Goal: Information Seeking & Learning: Learn about a topic

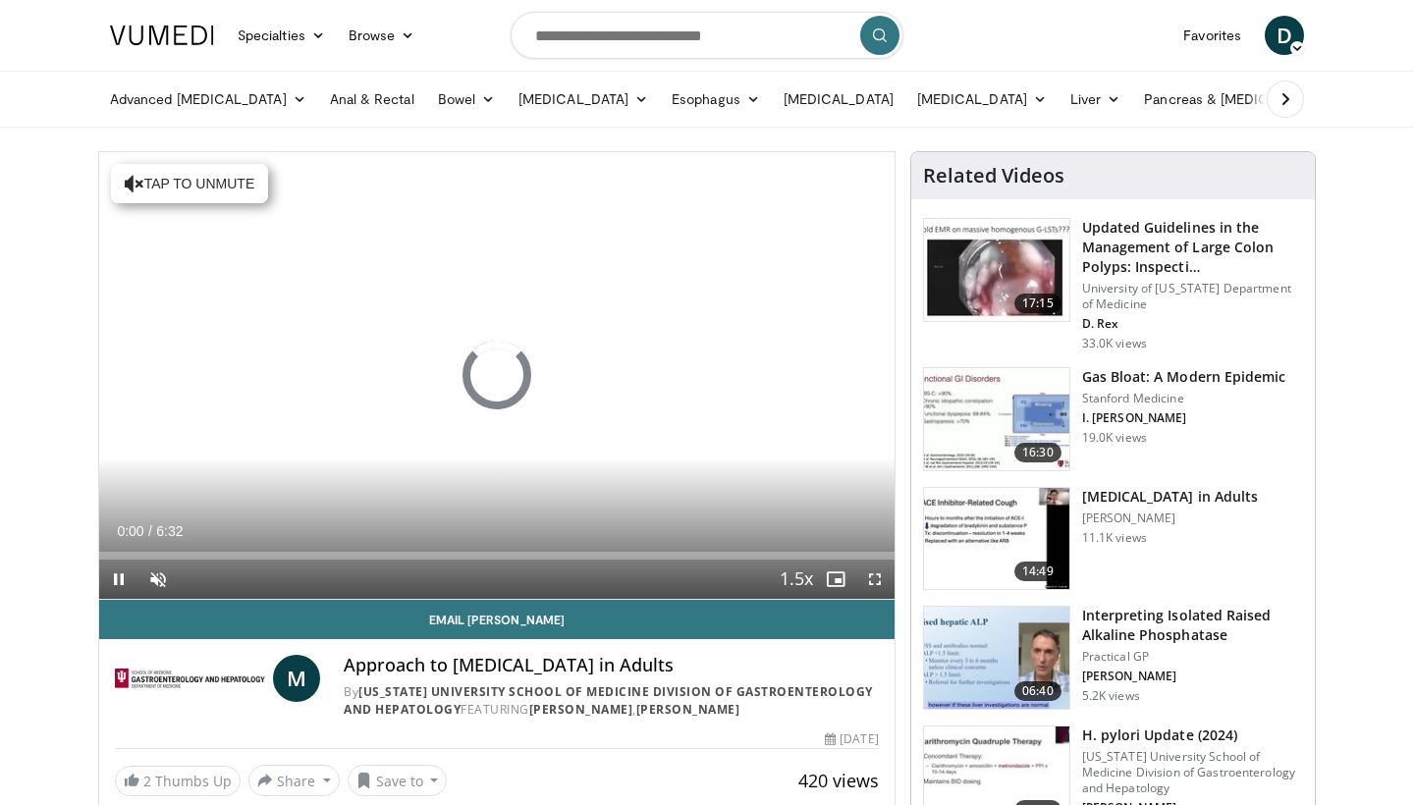
click at [876, 582] on span "Video Player" at bounding box center [874, 579] width 39 height 39
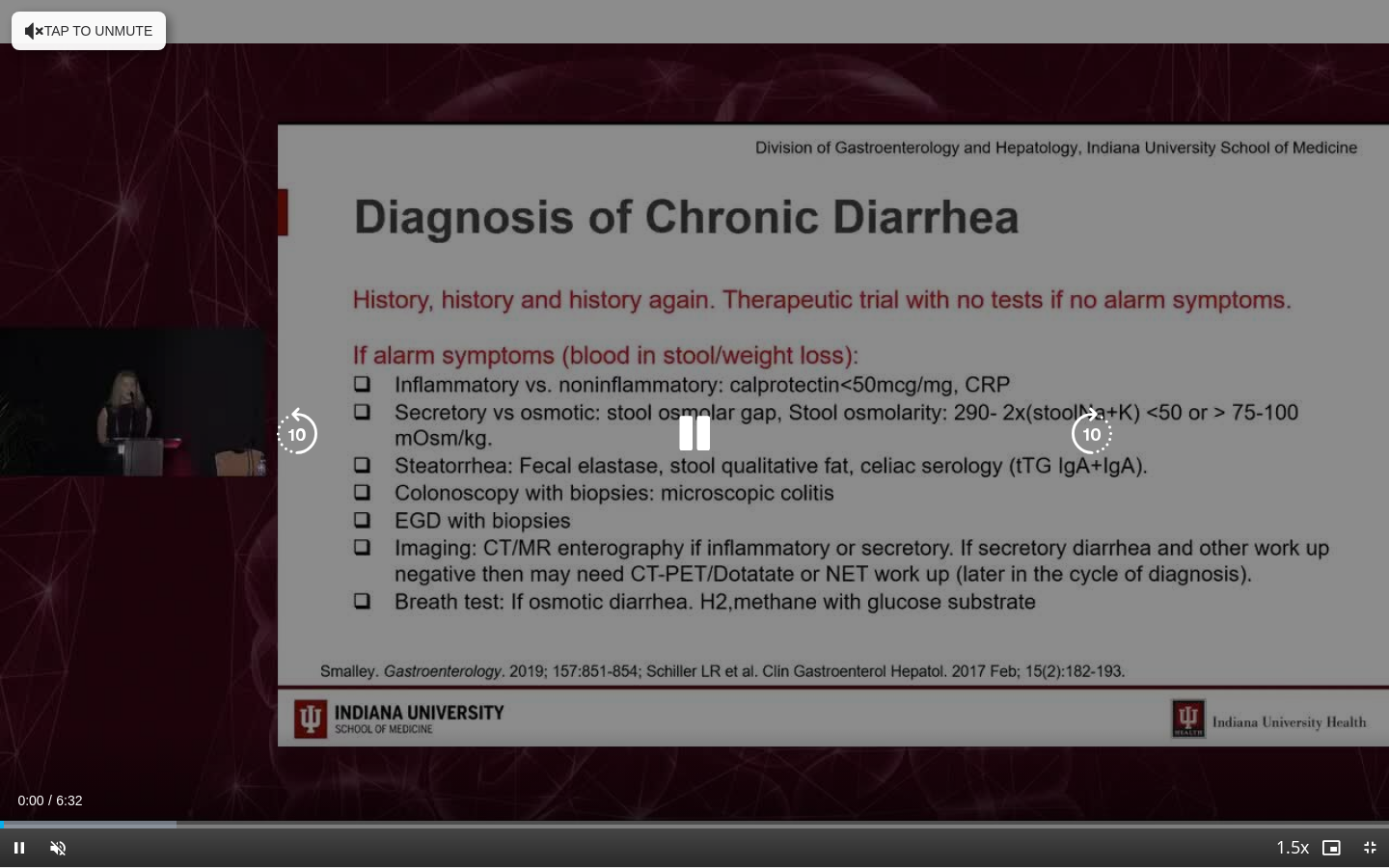
click at [147, 33] on button "Tap to unmute" at bounding box center [88, 30] width 154 height 38
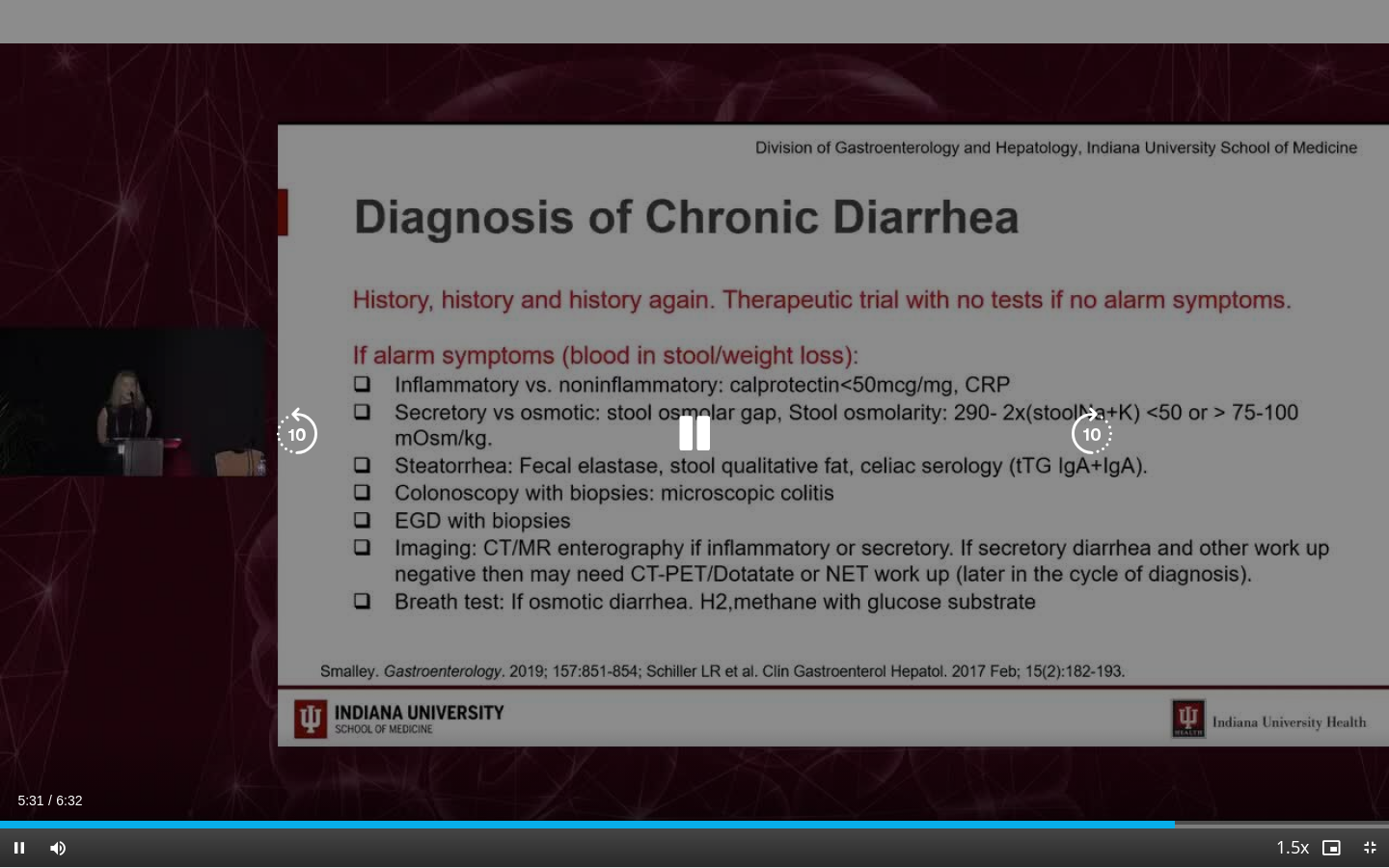
click at [310, 434] on icon "Video Player" at bounding box center [297, 433] width 54 height 54
click at [319, 426] on icon "Video Player" at bounding box center [297, 433] width 54 height 54
click at [304, 437] on icon "Video Player" at bounding box center [297, 433] width 54 height 54
click at [714, 425] on icon "Video Player" at bounding box center [694, 433] width 54 height 54
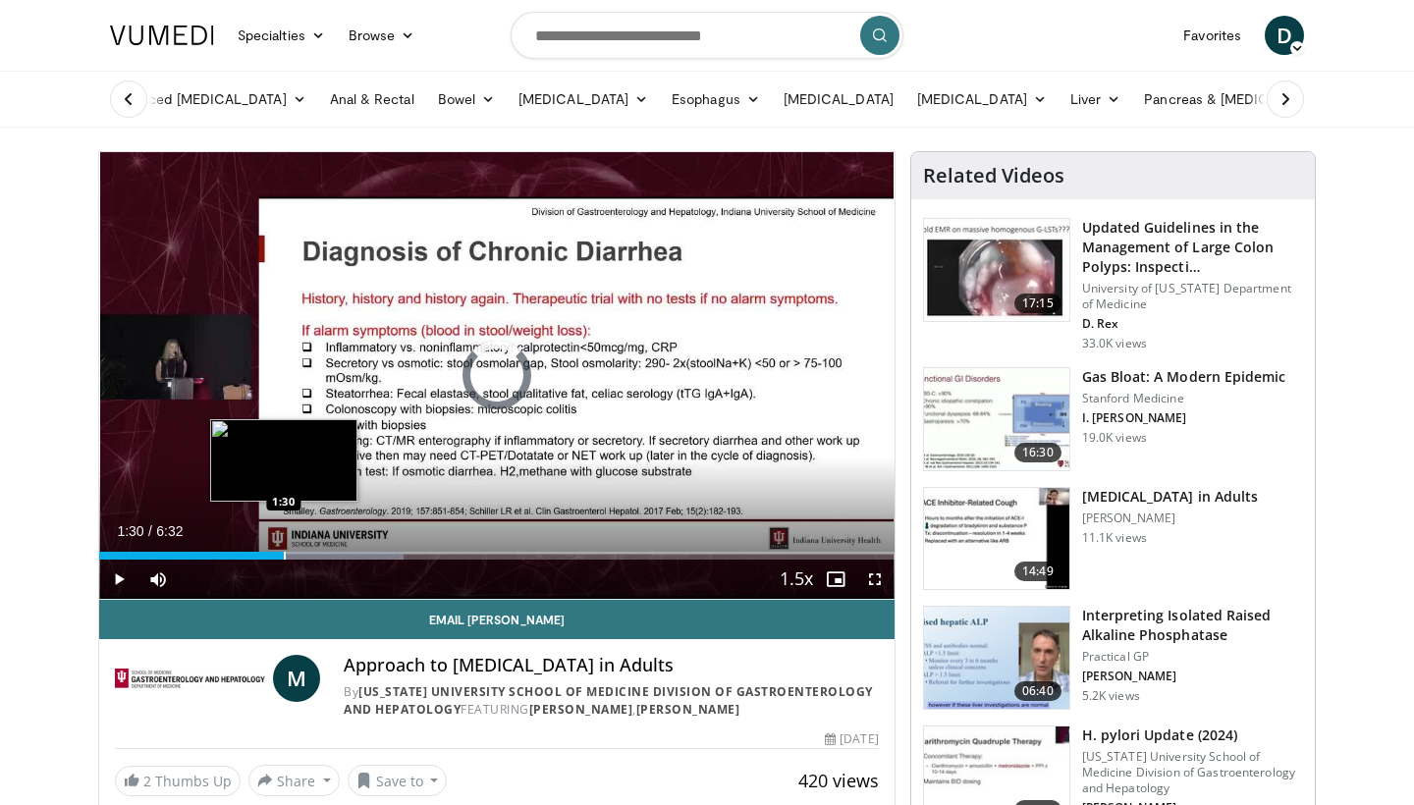
click at [284, 552] on div "Progress Bar" at bounding box center [285, 556] width 2 height 8
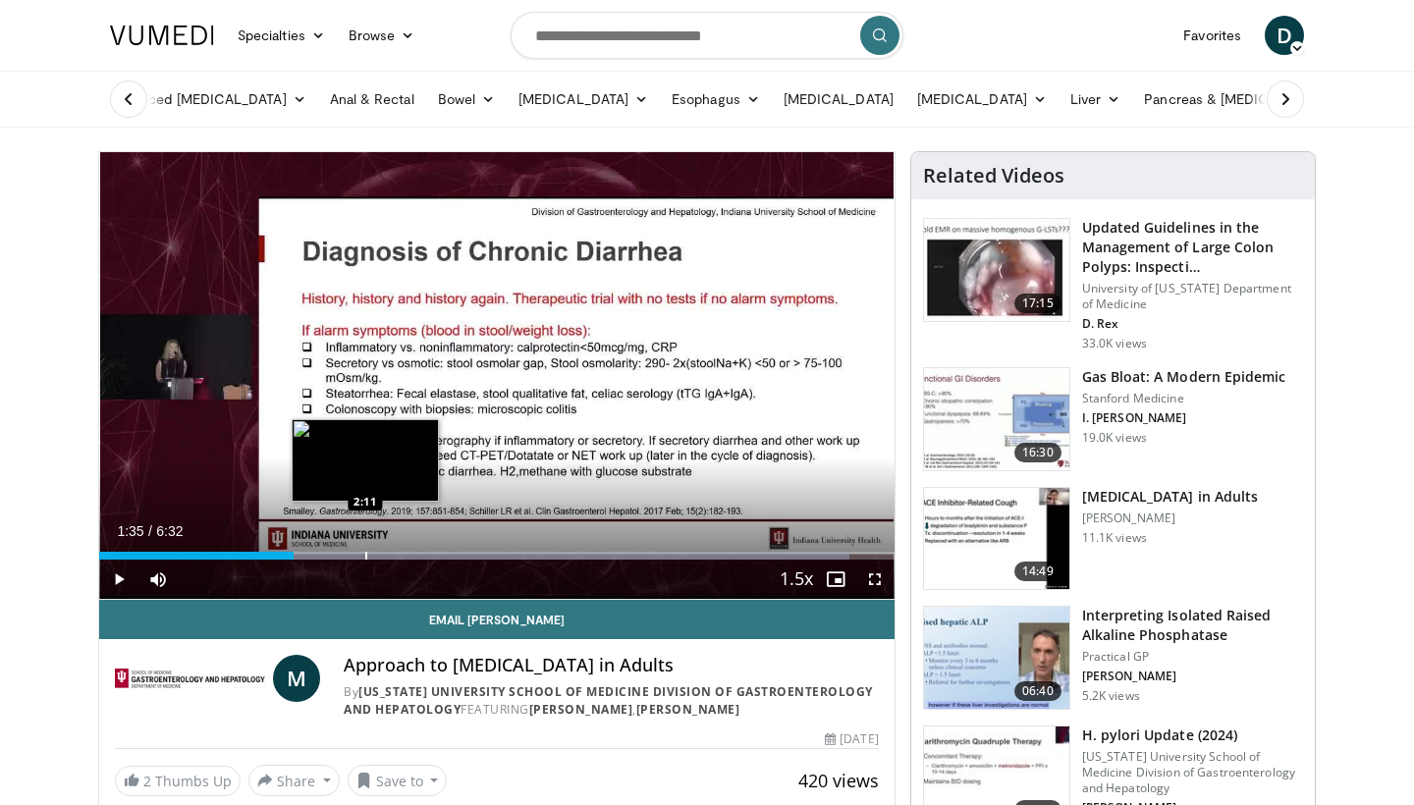
click at [365, 554] on div "Progress Bar" at bounding box center [366, 556] width 2 height 8
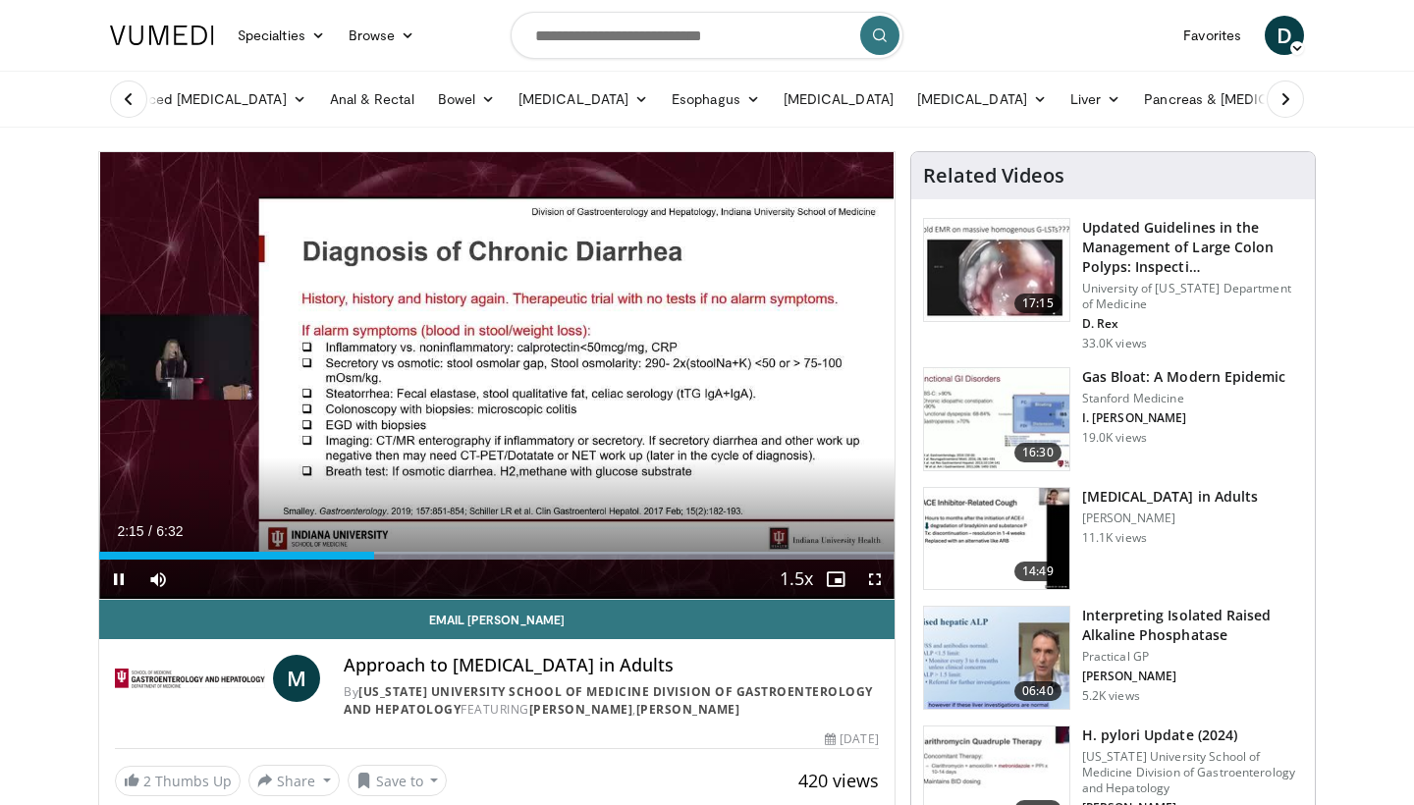
click at [266, 563] on div "Current Time 2:15 / Duration 6:32 Pause Skip Backward Skip Forward Mute Loaded …" at bounding box center [497, 579] width 796 height 39
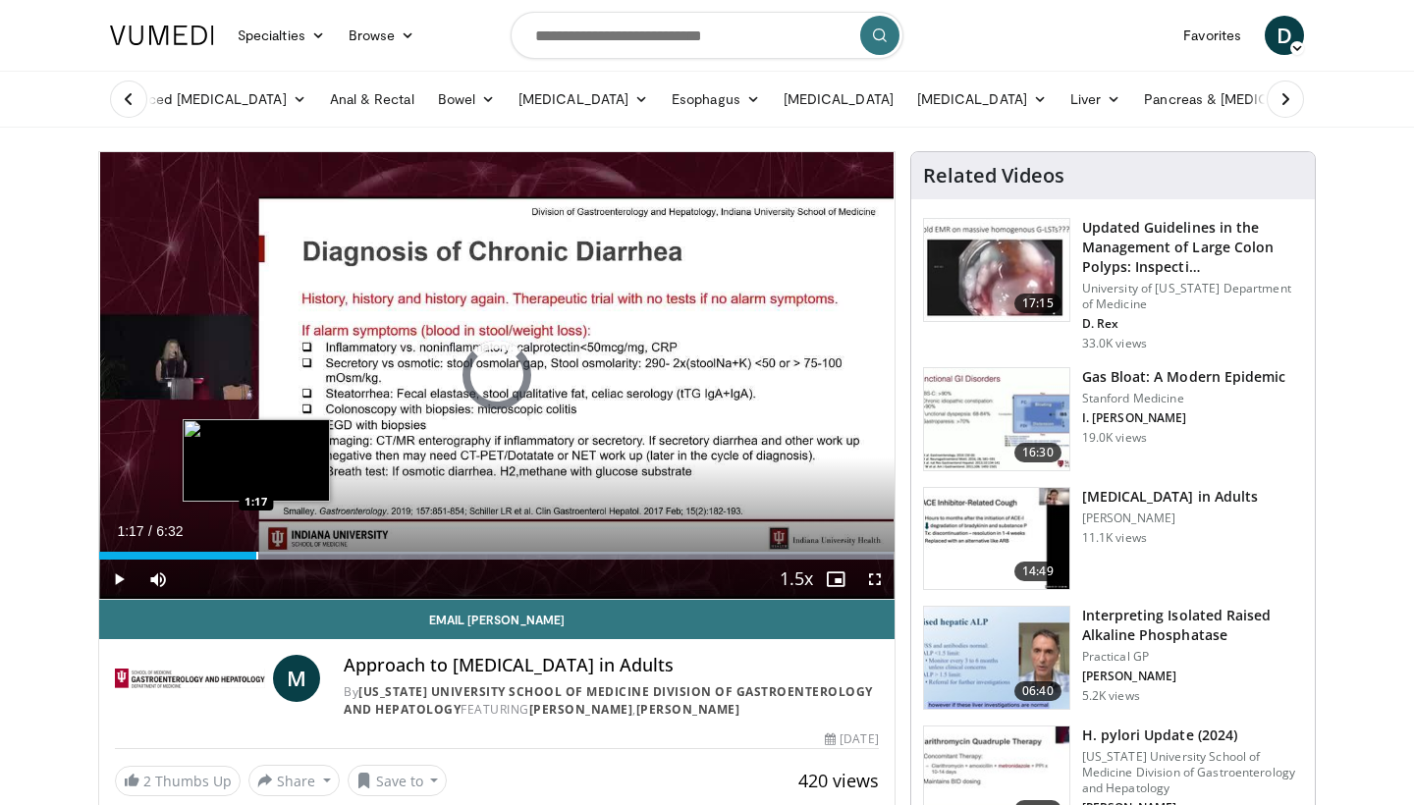
click at [256, 559] on div "Progress Bar" at bounding box center [257, 556] width 2 height 8
click at [236, 558] on div "Progress Bar" at bounding box center [237, 556] width 2 height 8
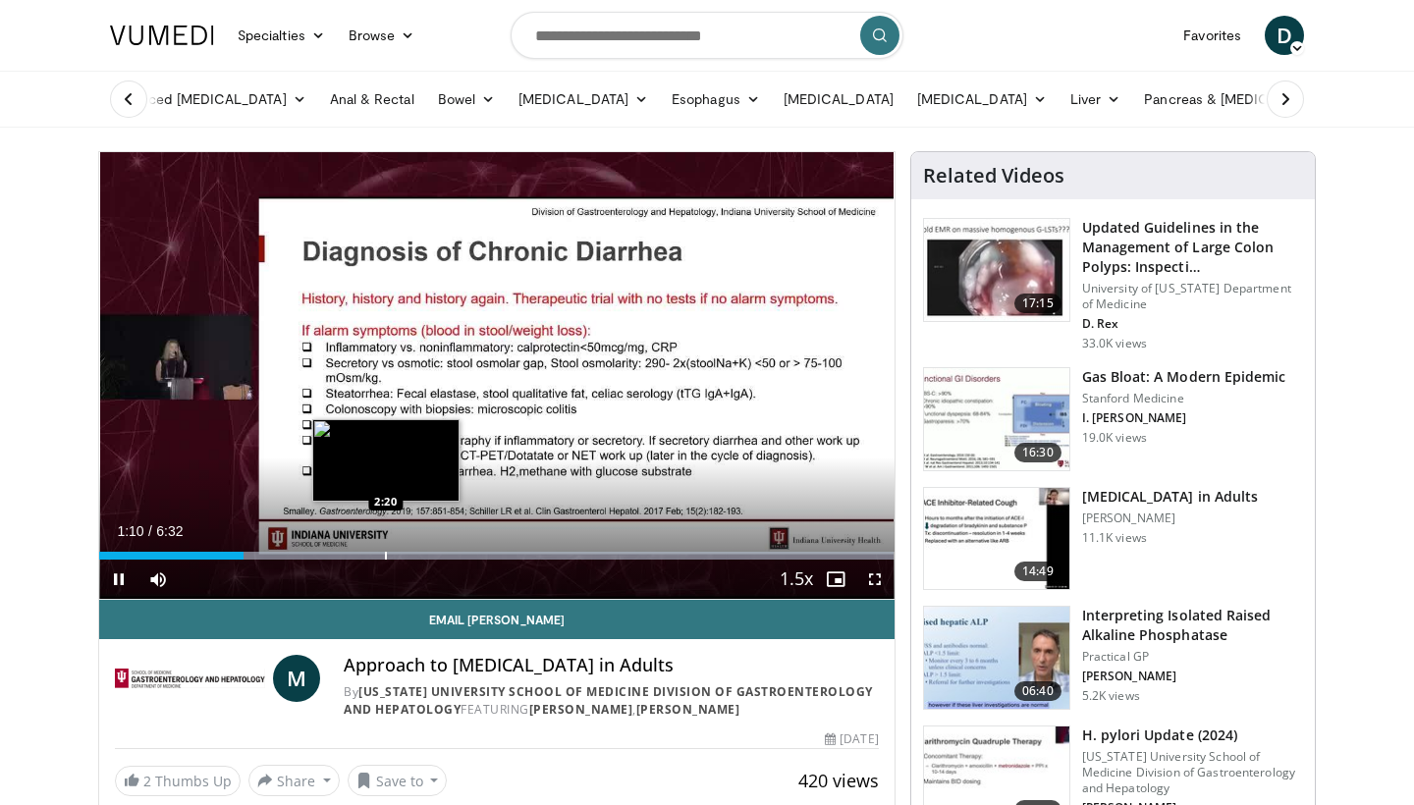
click at [386, 556] on div "Progress Bar" at bounding box center [386, 556] width 2 height 8
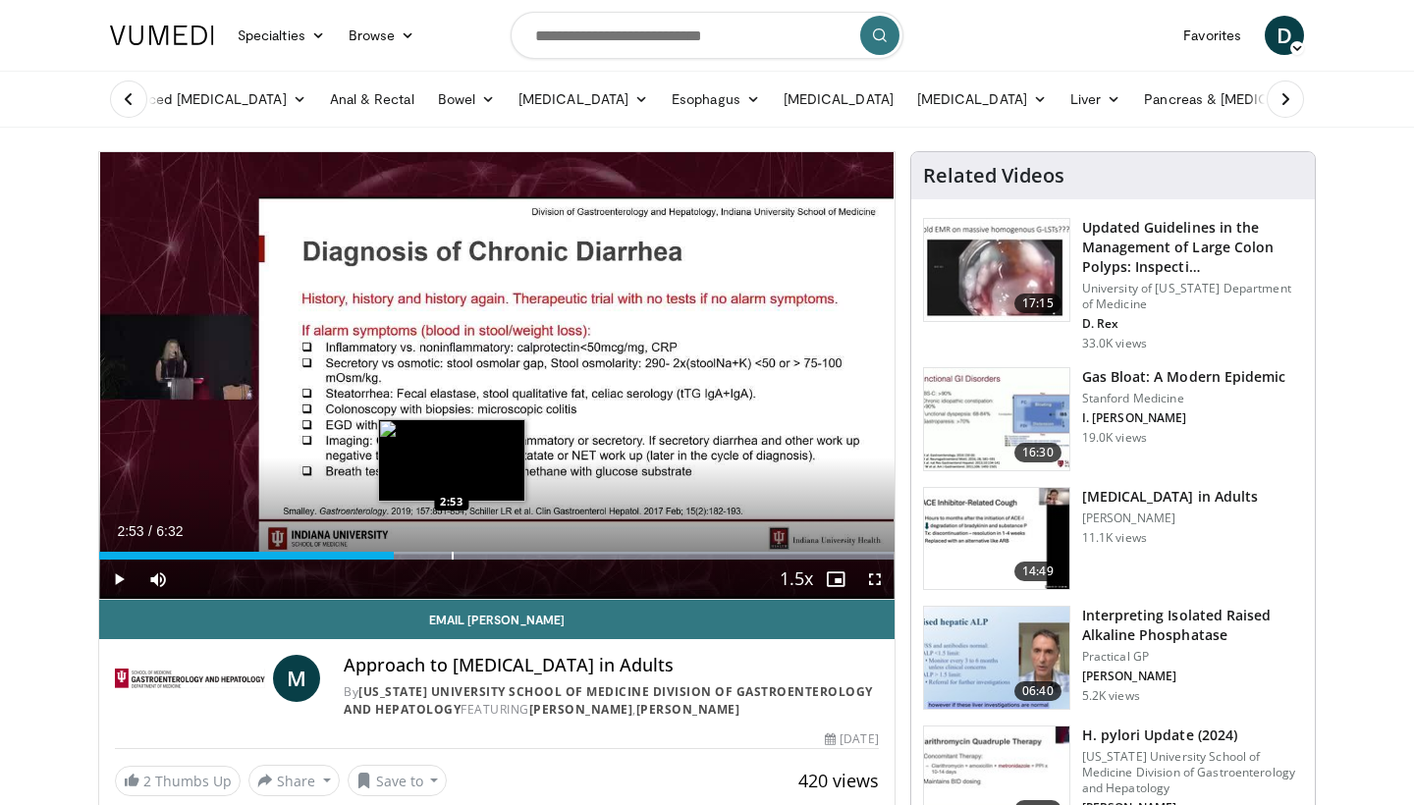
click at [452, 553] on div "Progress Bar" at bounding box center [453, 556] width 2 height 8
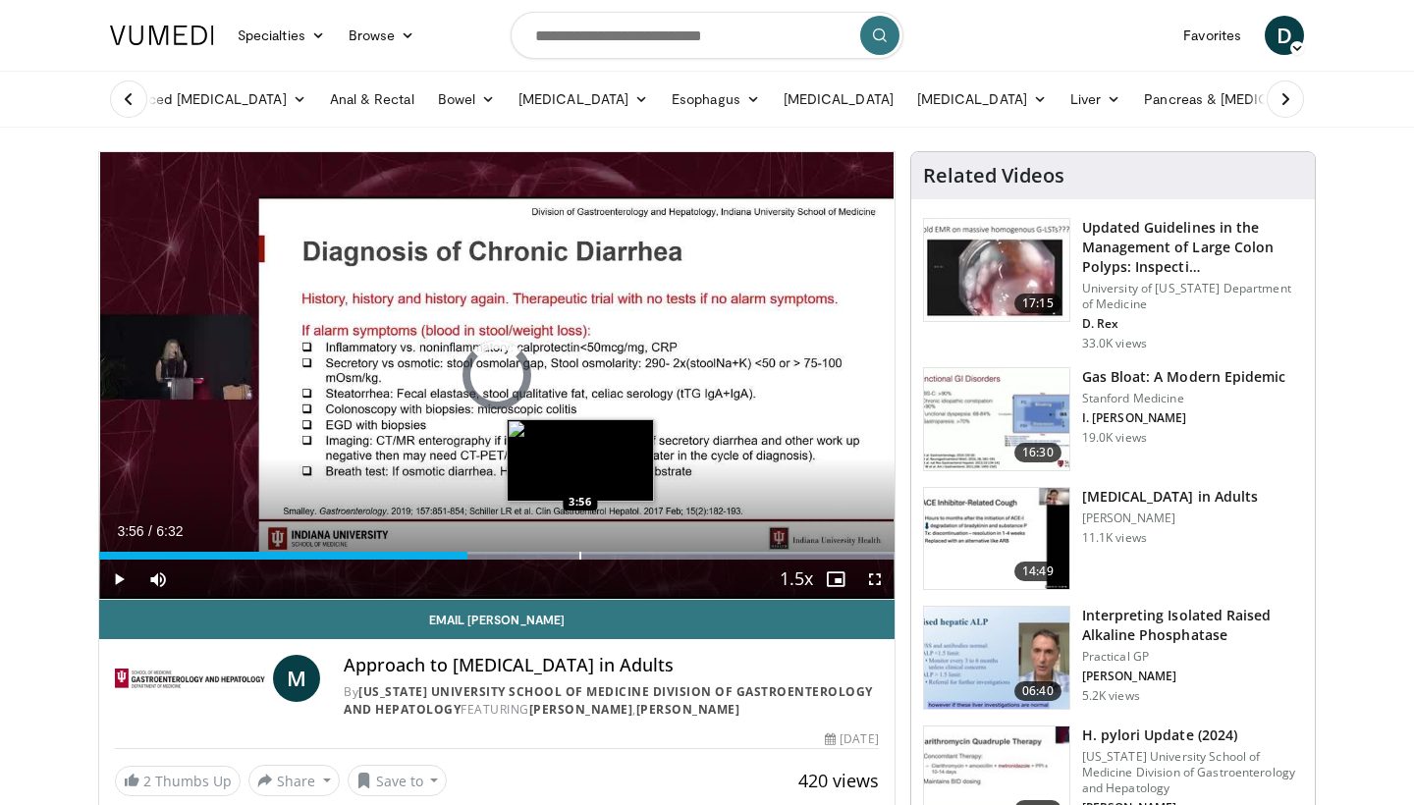
click at [580, 552] on div "Progress Bar" at bounding box center [580, 556] width 2 height 8
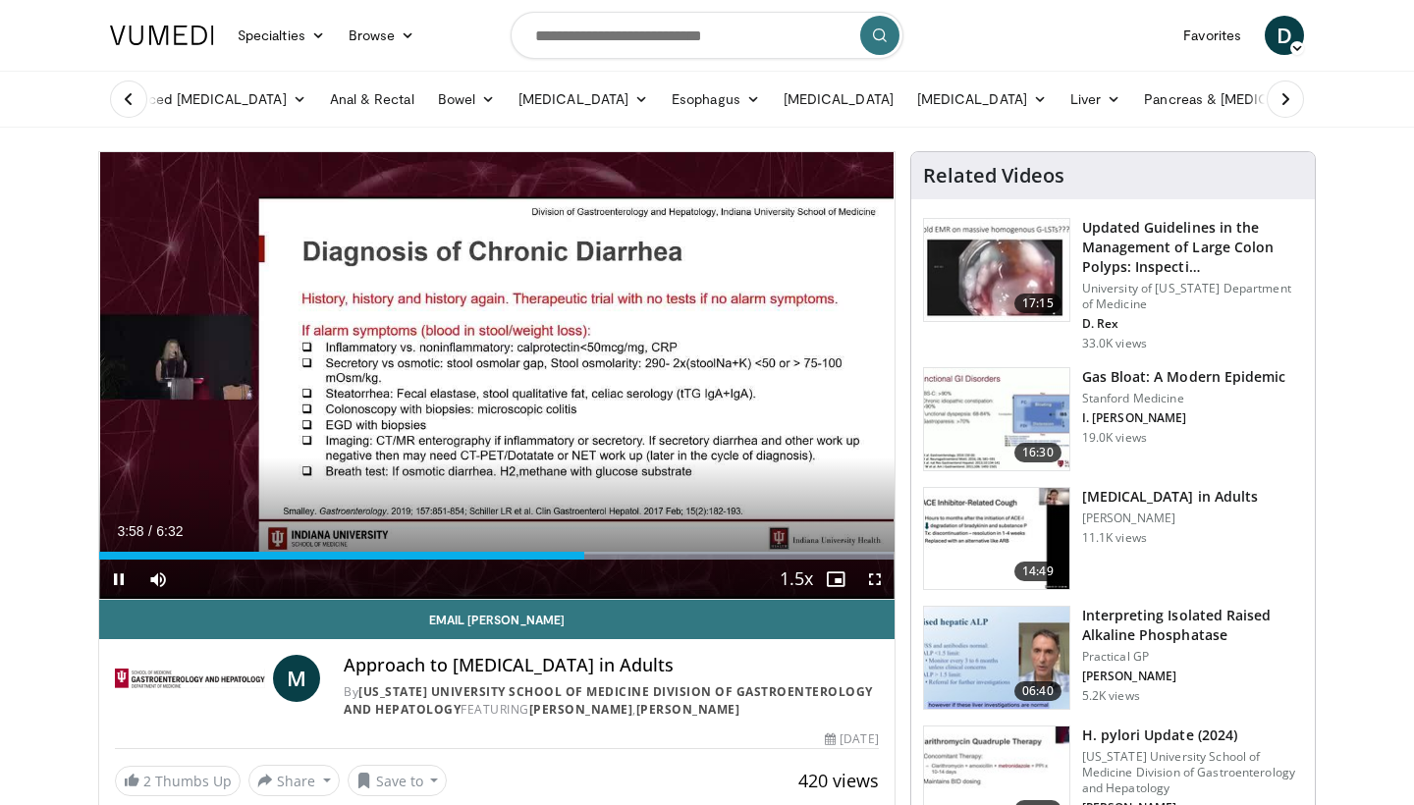
click at [866, 574] on span "Video Player" at bounding box center [874, 579] width 39 height 39
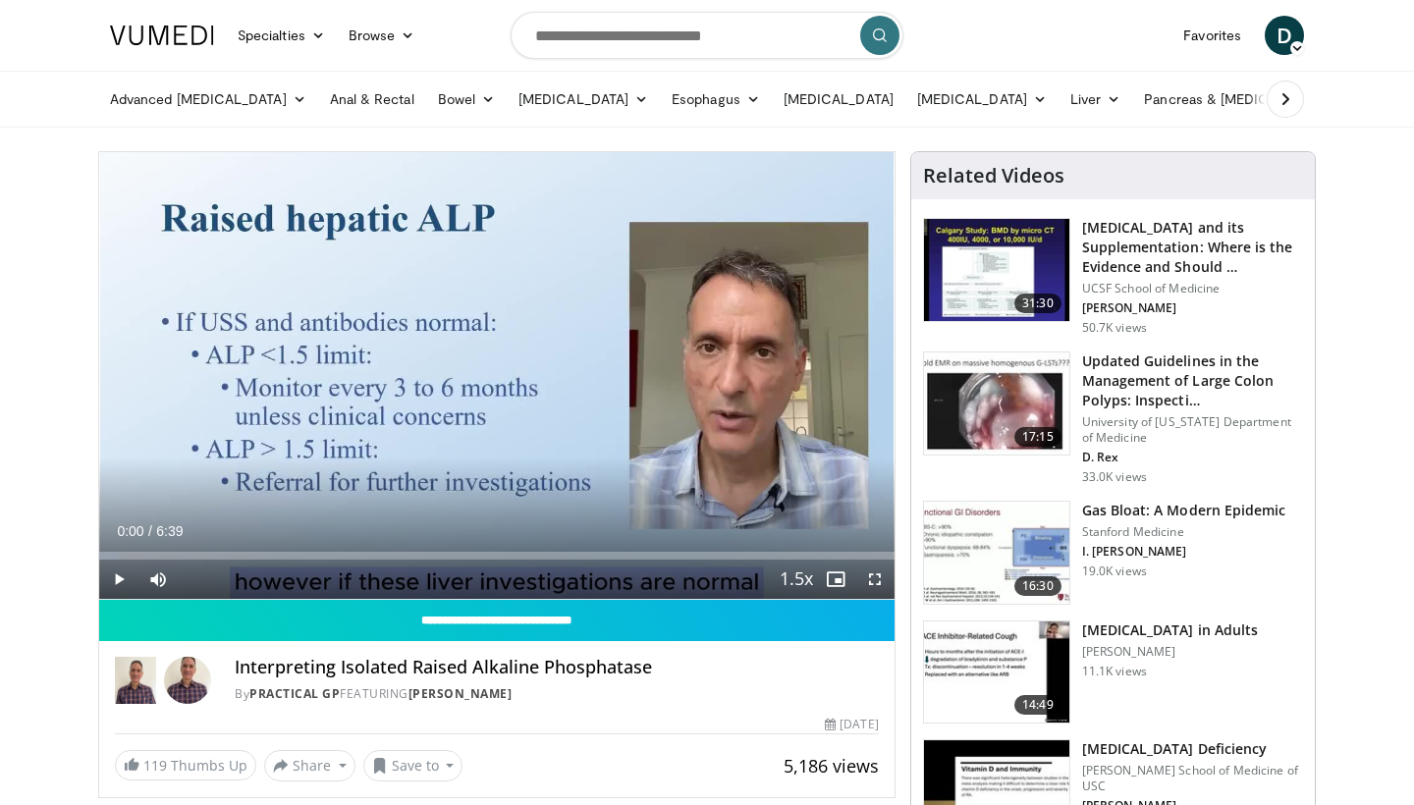
click at [111, 587] on span "Video Player" at bounding box center [118, 579] width 39 height 39
click at [878, 583] on span "Video Player" at bounding box center [874, 579] width 39 height 39
